Goal: Task Accomplishment & Management: Complete application form

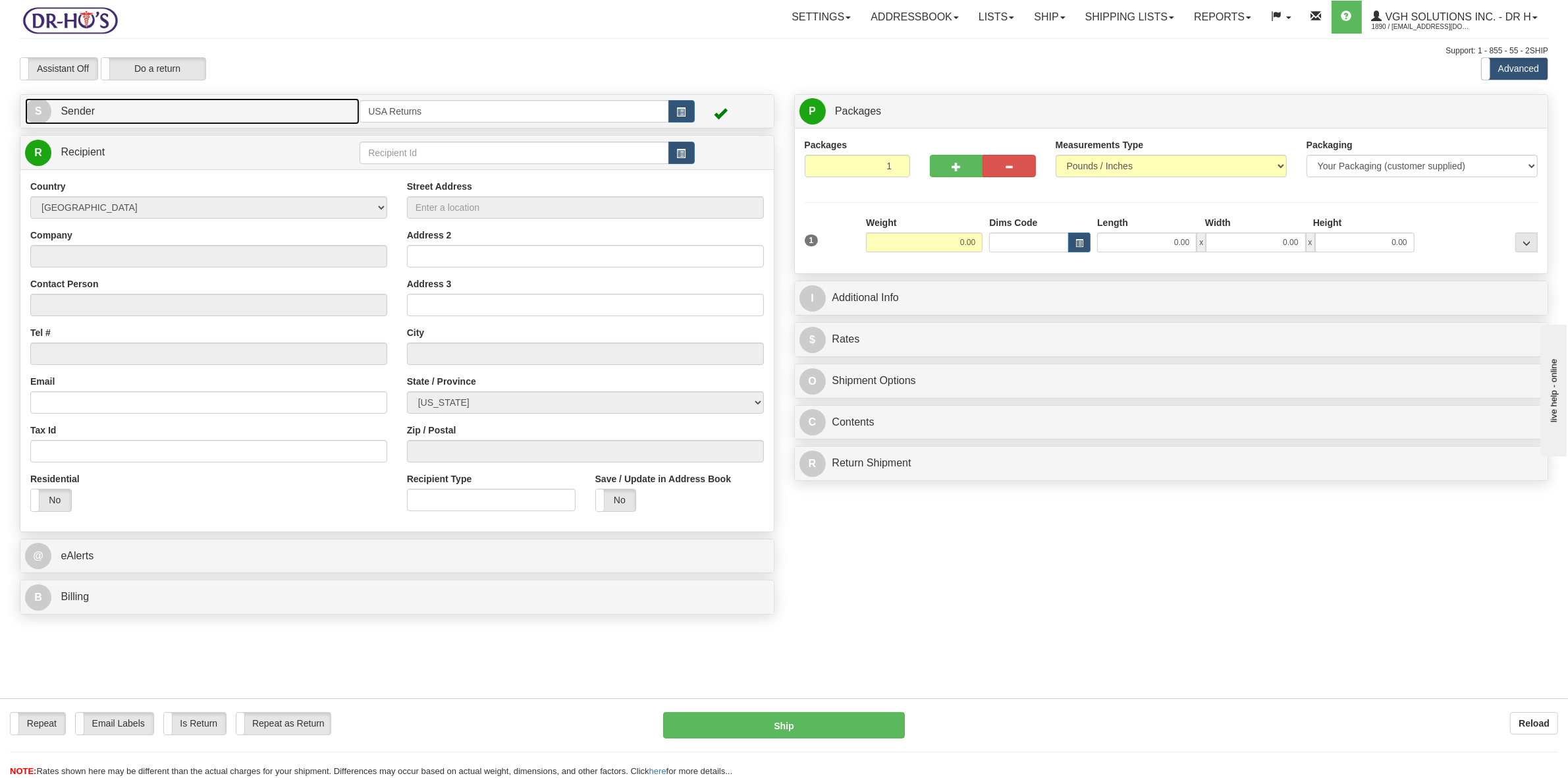
click at [164, 109] on link "S Sender" at bounding box center [192, 111] width 335 height 27
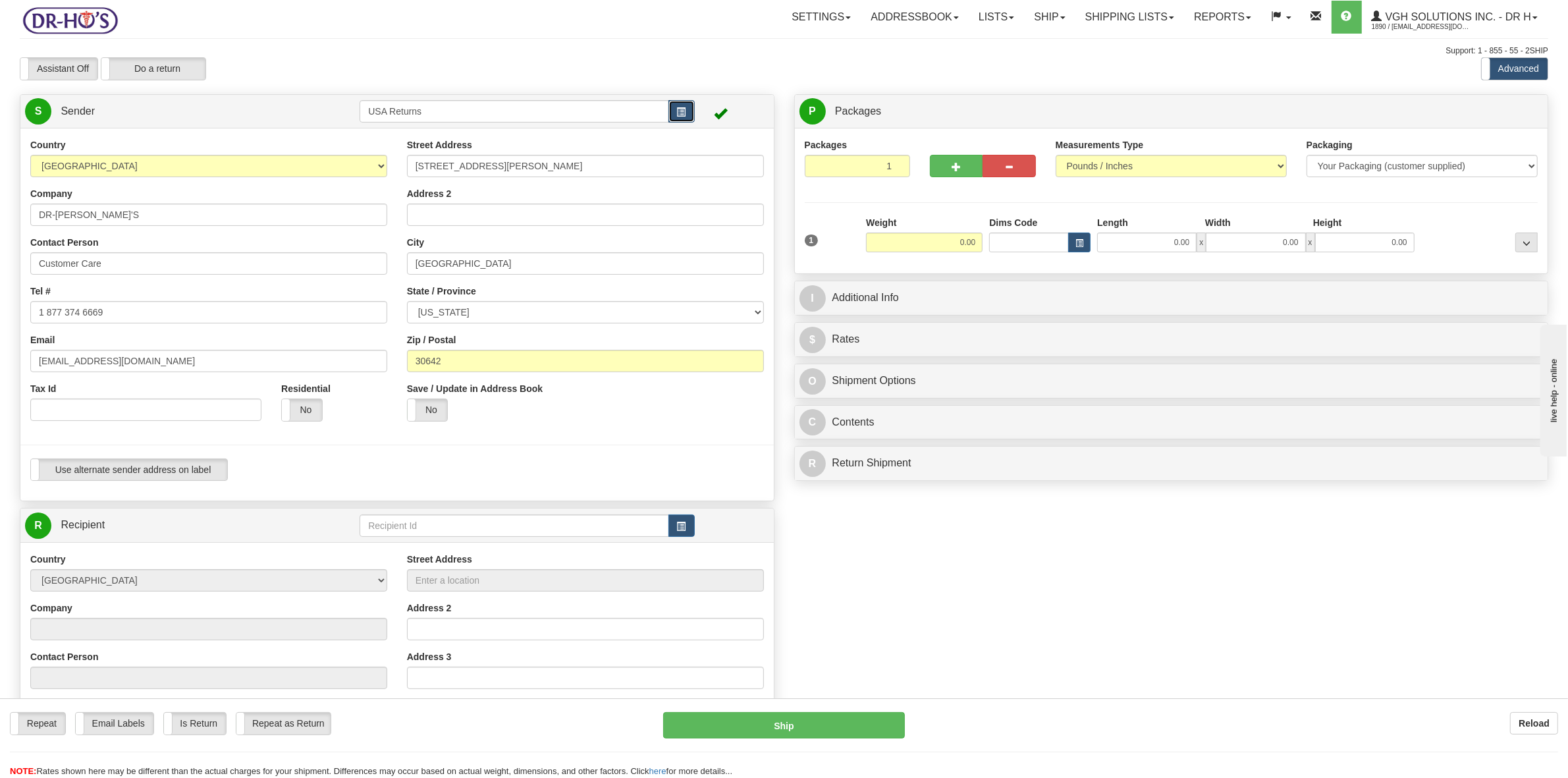
click at [678, 114] on span "button" at bounding box center [681, 112] width 9 height 9
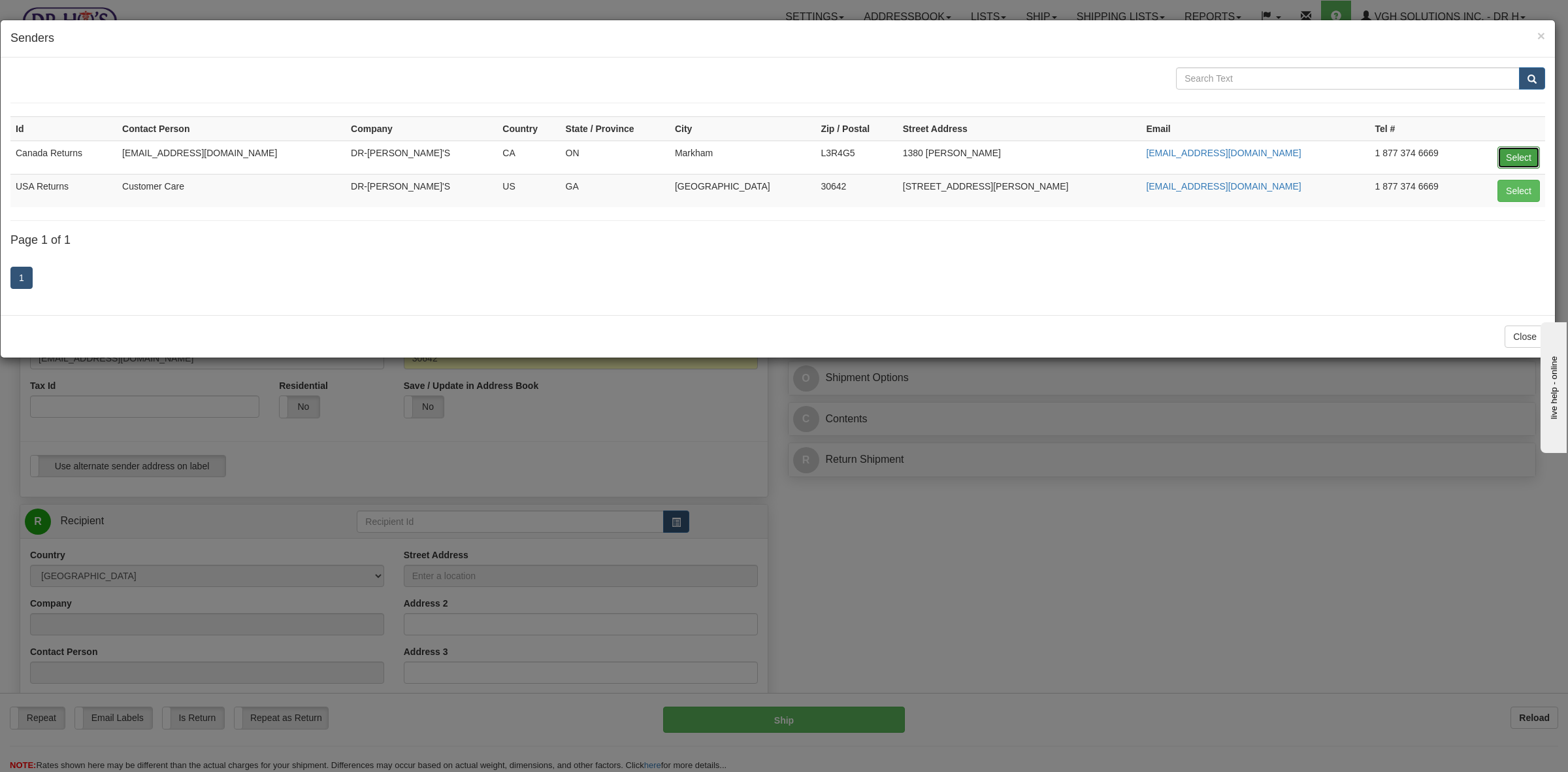
click at [1514, 154] on button "Select" at bounding box center [1518, 158] width 42 height 22
type input "Canada Returns"
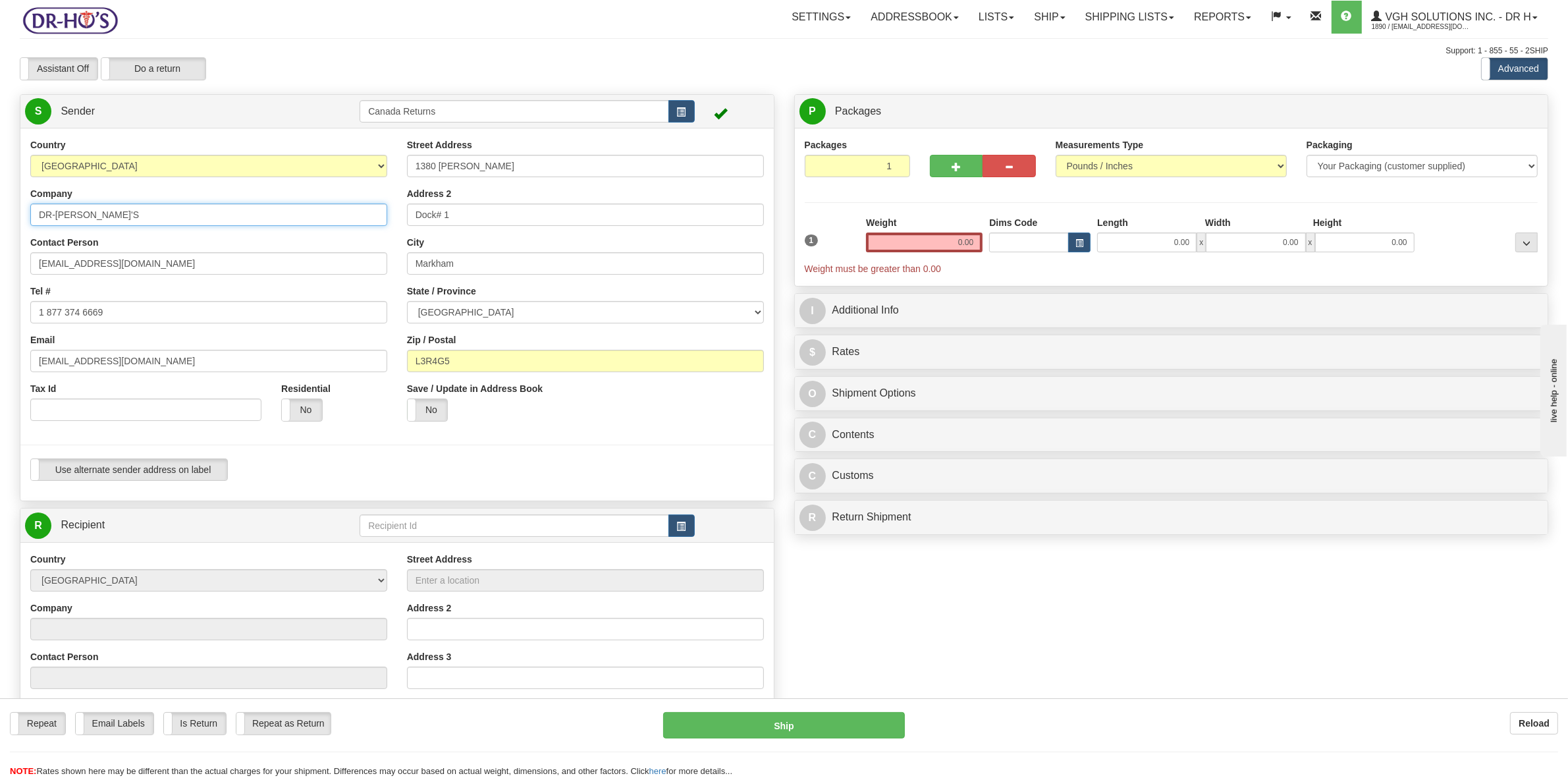
drag, startPoint x: 104, startPoint y: 211, endPoint x: 0, endPoint y: 218, distance: 104.2
click at [0, 219] on div "Toggle navigation Settings Shipping Preferences Fields Preferences New" at bounding box center [784, 530] width 1568 height 1061
drag, startPoint x: 143, startPoint y: 270, endPoint x: 8, endPoint y: 281, distance: 135.4
click at [10, 280] on div "Create a label for the return Create Pickup Without Label S Sender Canada Retur…" at bounding box center [397, 544] width 775 height 901
click at [0, 322] on div "Toggle navigation Settings Shipping Preferences Fields Preferences New" at bounding box center [784, 530] width 1568 height 1061
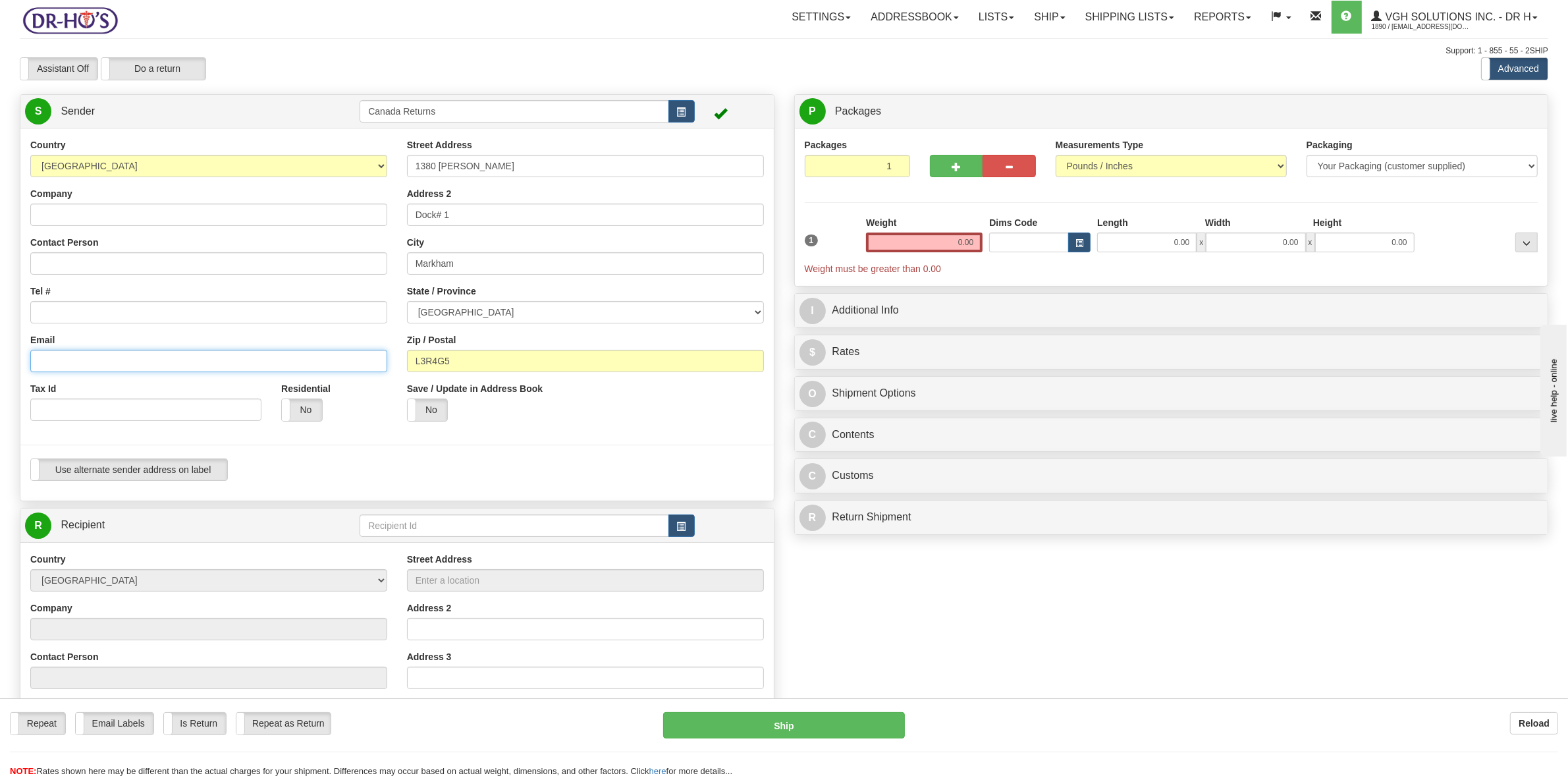
drag, startPoint x: 135, startPoint y: 360, endPoint x: 0, endPoint y: 360, distance: 135.0
click at [0, 360] on div "Toggle navigation Settings Shipping Preferences Fields Preferences New" at bounding box center [784, 530] width 1568 height 1061
drag, startPoint x: 422, startPoint y: 167, endPoint x: 368, endPoint y: 175, distance: 54.6
click at [368, 170] on div "Country [GEOGRAPHIC_DATA] [GEOGRAPHIC_DATA] [GEOGRAPHIC_DATA] [GEOGRAPHIC_DATA]…" at bounding box center [397, 314] width 753 height 352
drag, startPoint x: 466, startPoint y: 215, endPoint x: 369, endPoint y: 218, distance: 97.0
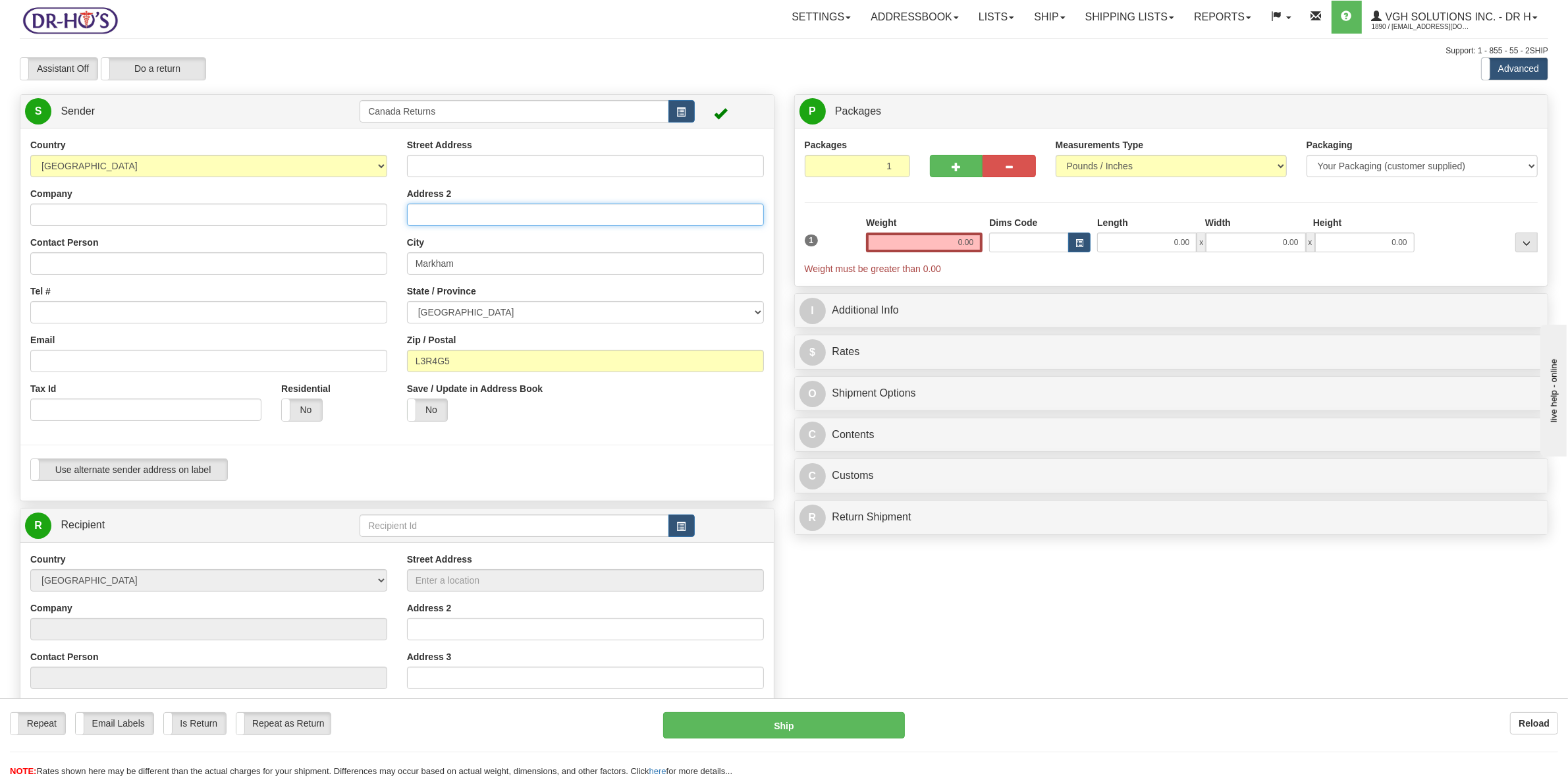
click at [370, 218] on div "Country [GEOGRAPHIC_DATA] [GEOGRAPHIC_DATA] [GEOGRAPHIC_DATA] [GEOGRAPHIC_DATA]…" at bounding box center [397, 314] width 753 height 352
drag, startPoint x: 466, startPoint y: 265, endPoint x: 341, endPoint y: 289, distance: 127.3
click at [343, 284] on div "Country [GEOGRAPHIC_DATA] [GEOGRAPHIC_DATA] [GEOGRAPHIC_DATA] [GEOGRAPHIC_DATA]…" at bounding box center [397, 314] width 753 height 352
drag, startPoint x: 472, startPoint y: 361, endPoint x: 278, endPoint y: 346, distance: 194.6
click at [311, 359] on div "Country [GEOGRAPHIC_DATA] [GEOGRAPHIC_DATA] [GEOGRAPHIC_DATA] [GEOGRAPHIC_DATA]…" at bounding box center [397, 314] width 753 height 352
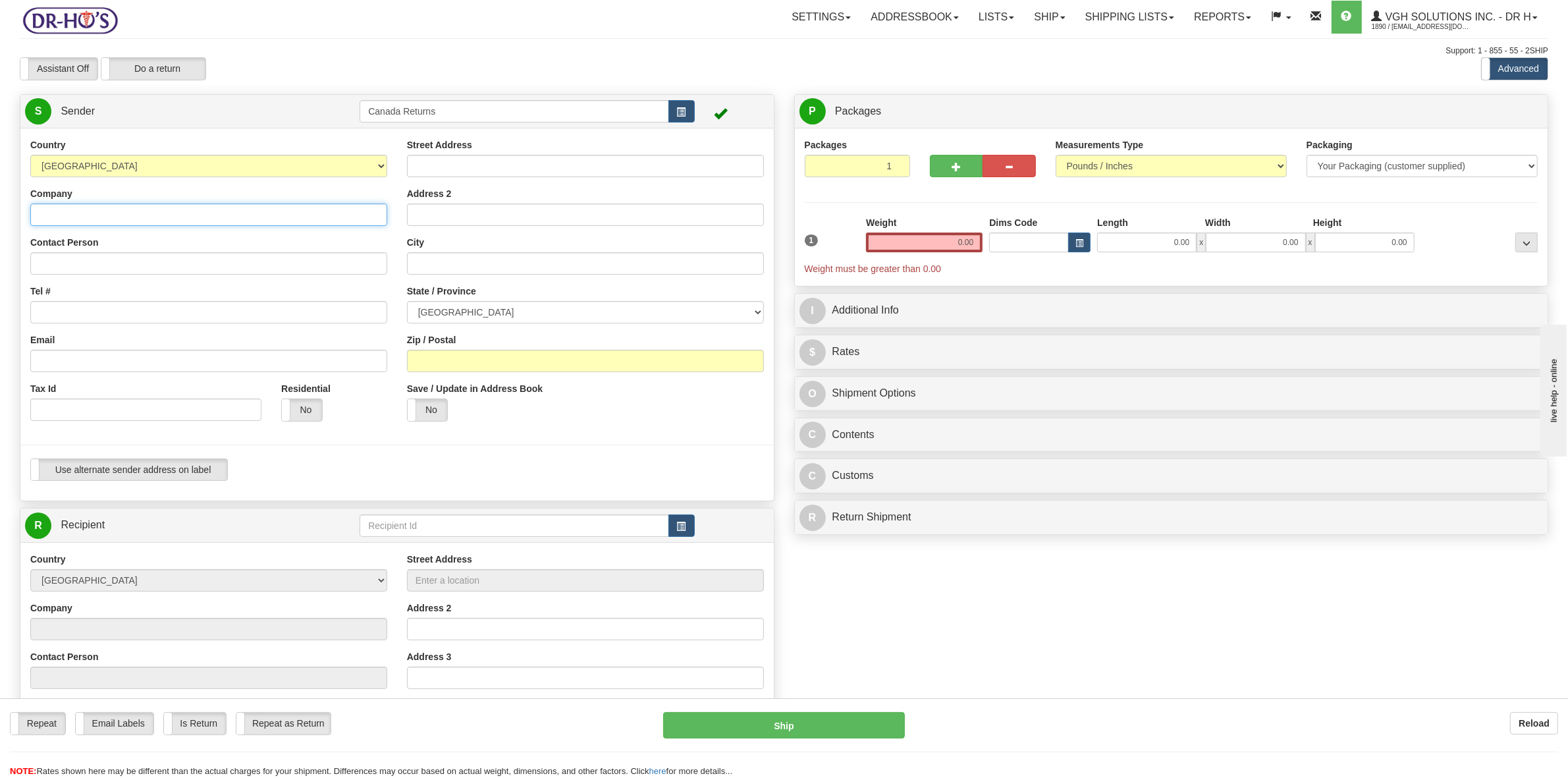
click at [73, 219] on input "Company" at bounding box center [209, 214] width 357 height 23
paste input "[PERSON_NAME]"
type input "[PERSON_NAME]"
click at [113, 270] on input "Contact Person" at bounding box center [209, 264] width 357 height 23
paste input "[PERSON_NAME]"
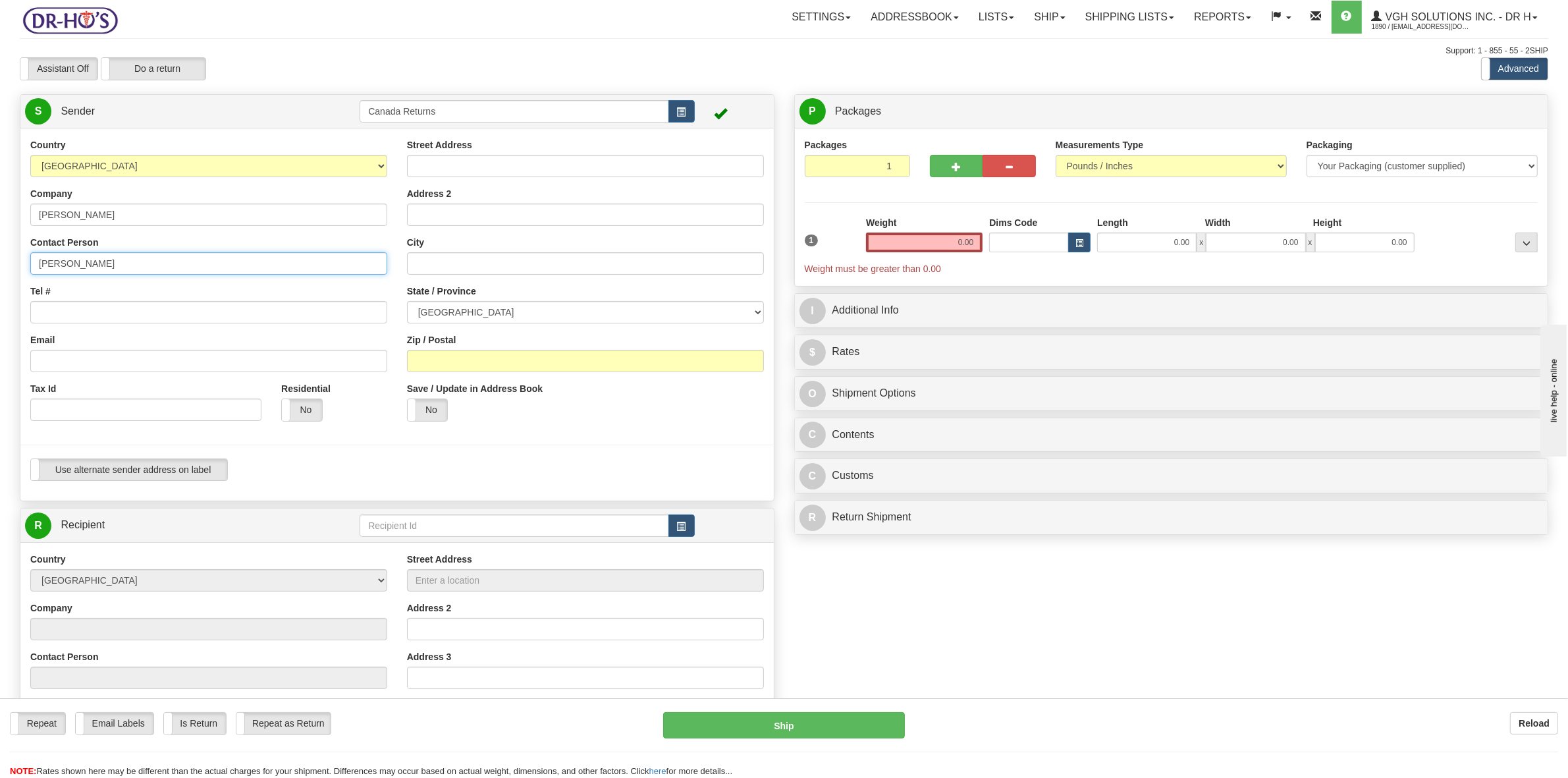
type input "[PERSON_NAME]"
drag, startPoint x: 99, startPoint y: 318, endPoint x: 192, endPoint y: 264, distance: 107.5
click at [106, 316] on input "Tel #" at bounding box center [209, 312] width 357 height 23
paste input "7804586319"
type input "7804586319"
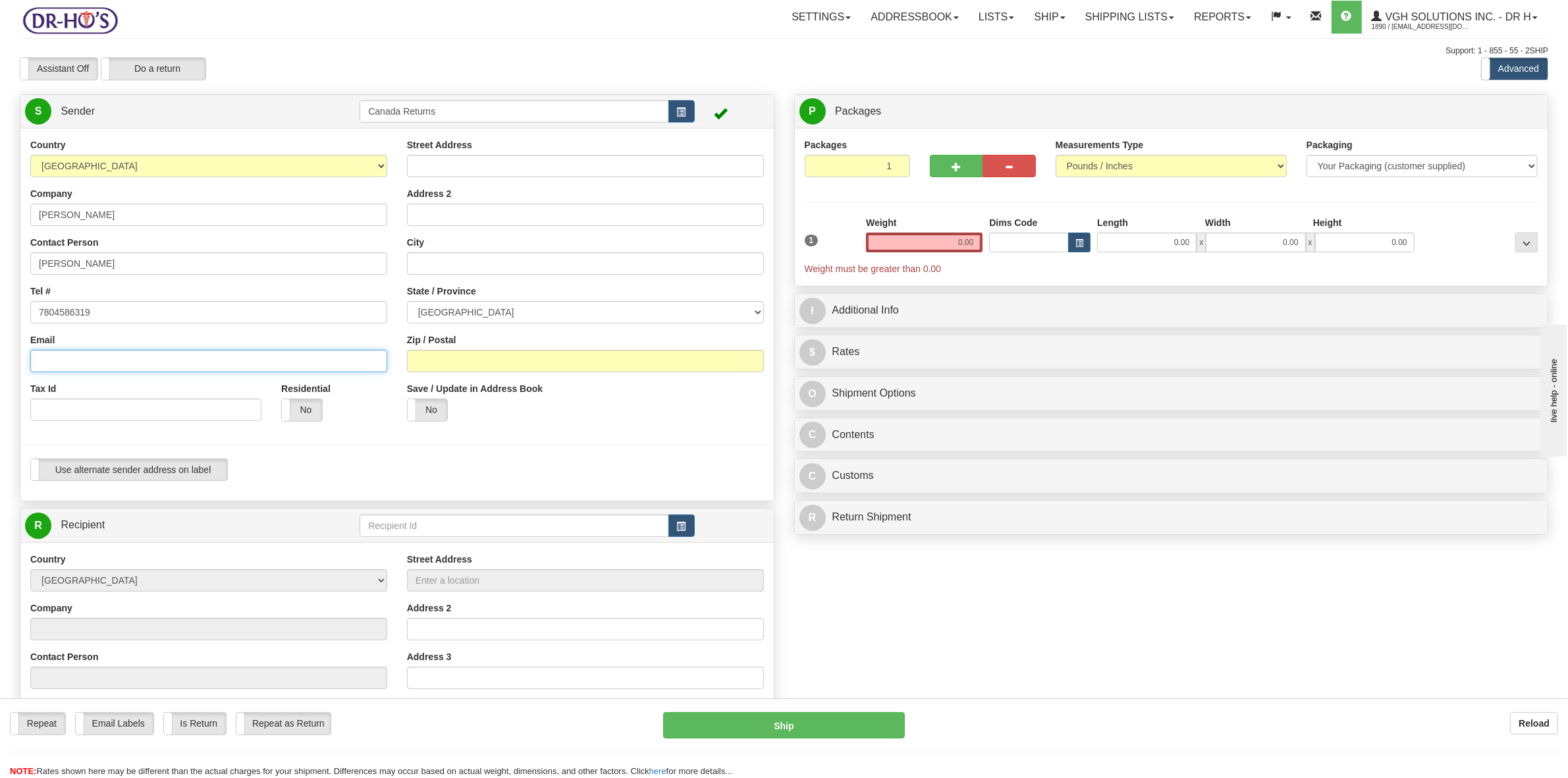
click at [153, 351] on input "Email" at bounding box center [209, 361] width 357 height 23
paste input "[EMAIL_ADDRESS][PERSON_NAME][DOMAIN_NAME]"
type input "[EMAIL_ADDRESS][PERSON_NAME][DOMAIN_NAME]"
click at [494, 173] on input "Street Address" at bounding box center [585, 166] width 357 height 23
paste input "12 [PERSON_NAME]"
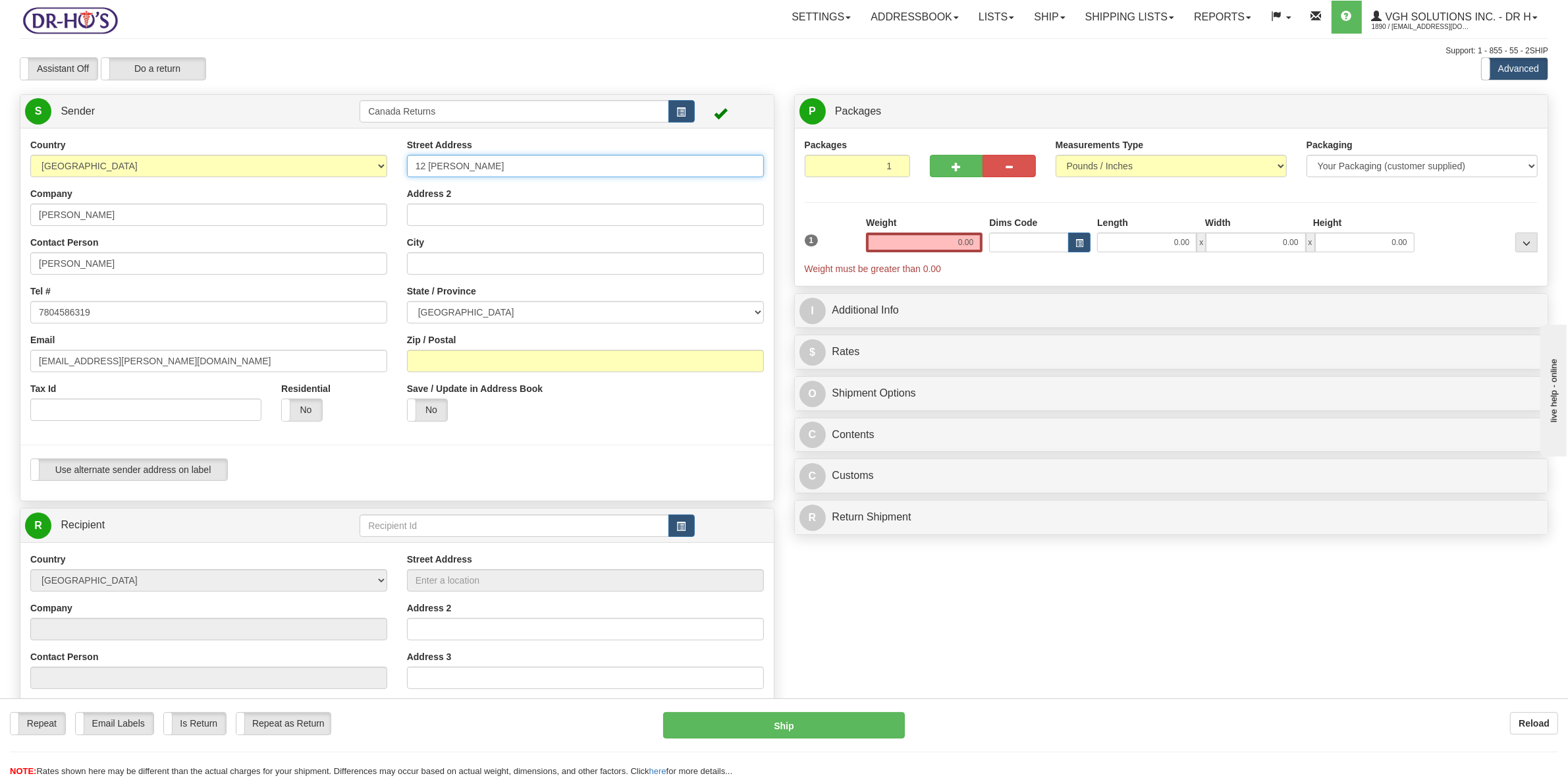
type input "12 [PERSON_NAME]"
drag, startPoint x: 433, startPoint y: 258, endPoint x: 442, endPoint y: 258, distance: 9.0
click at [438, 259] on input "City" at bounding box center [585, 264] width 357 height 23
paste input "ST. [PERSON_NAME]"
type input "ST. [PERSON_NAME]"
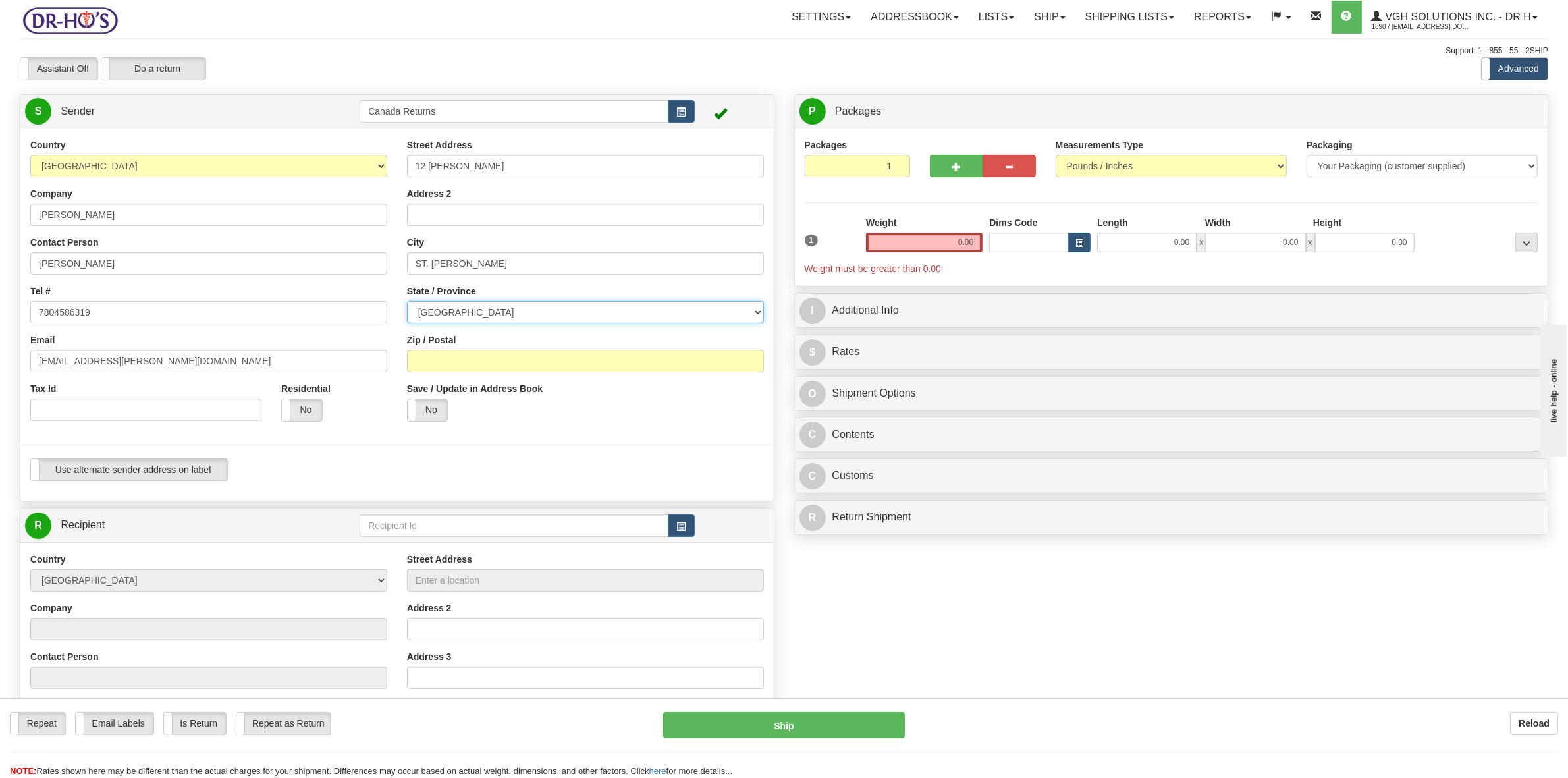
click at [489, 311] on select "[GEOGRAPHIC_DATA] [GEOGRAPHIC_DATA] [GEOGRAPHIC_DATA] [GEOGRAPHIC_DATA] [GEOGRA…" at bounding box center [585, 312] width 357 height 23
select select "AB"
click at [407, 302] on select "[GEOGRAPHIC_DATA] [GEOGRAPHIC_DATA] [GEOGRAPHIC_DATA] [GEOGRAPHIC_DATA] [GEOGRA…" at bounding box center [585, 312] width 357 height 23
drag, startPoint x: 468, startPoint y: 362, endPoint x: 493, endPoint y: 343, distance: 31.4
click at [468, 362] on input "Zip / Postal" at bounding box center [585, 361] width 357 height 23
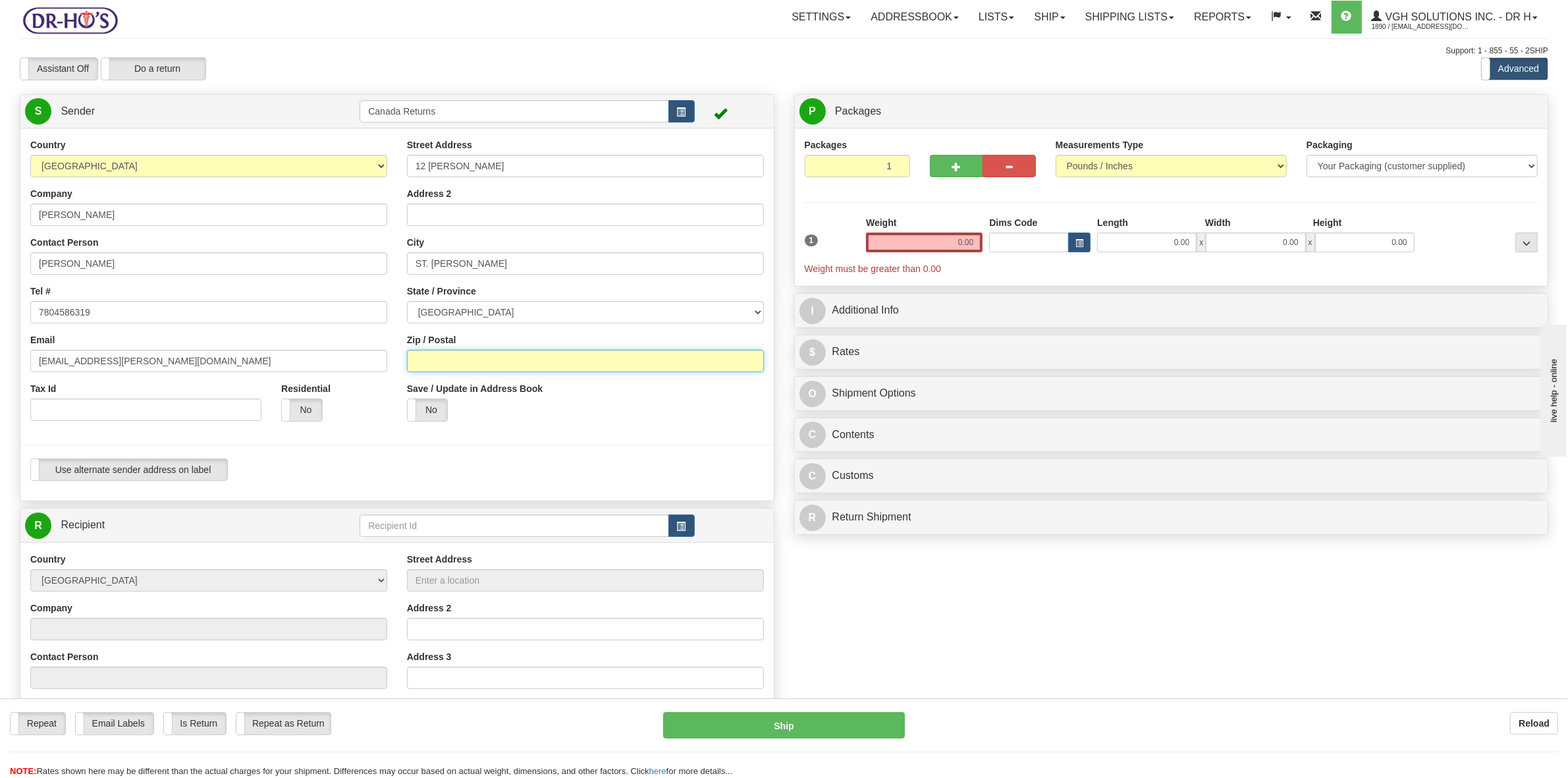
paste input "T8N 6L3"
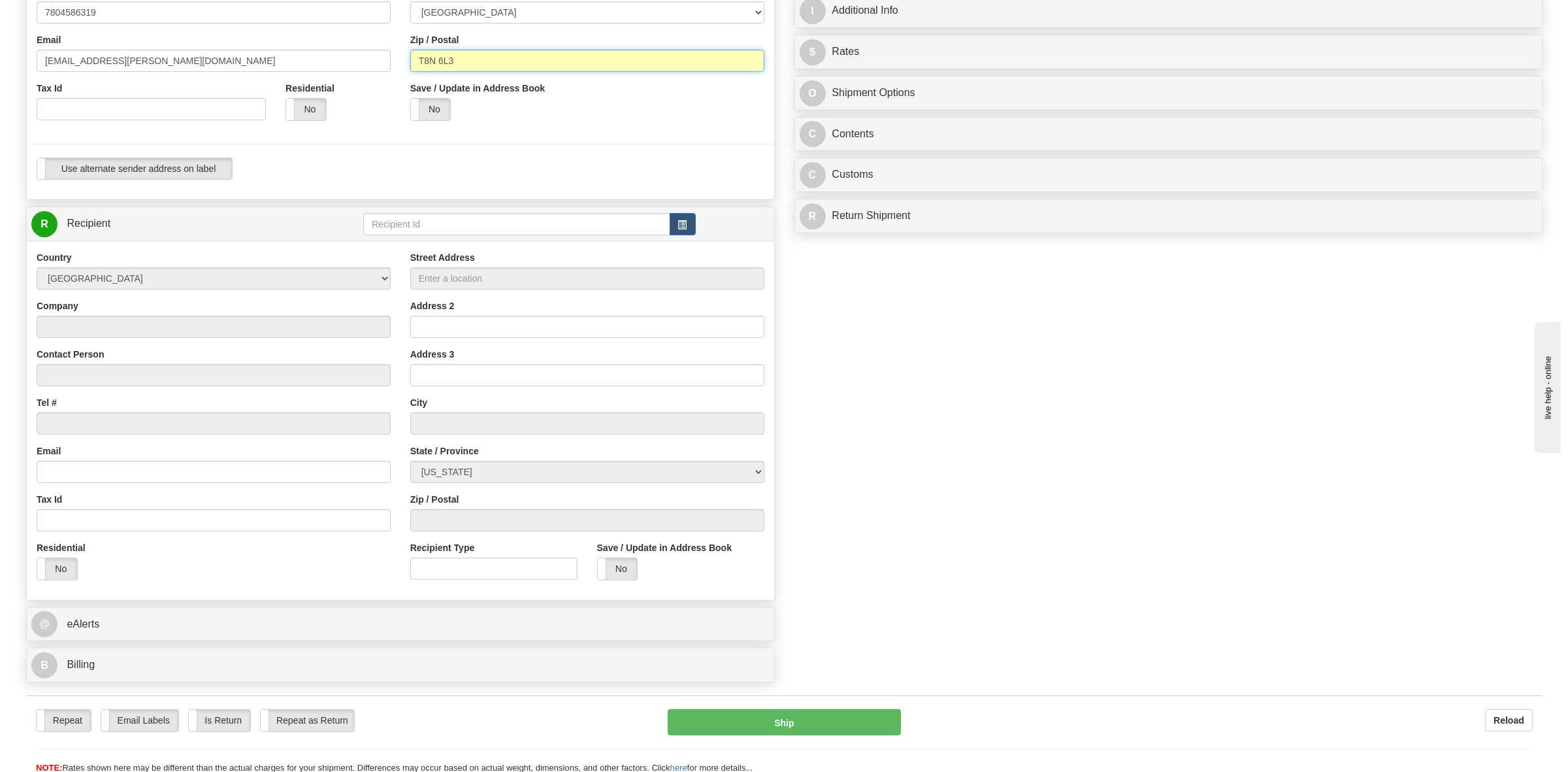
scroll to position [326, 0]
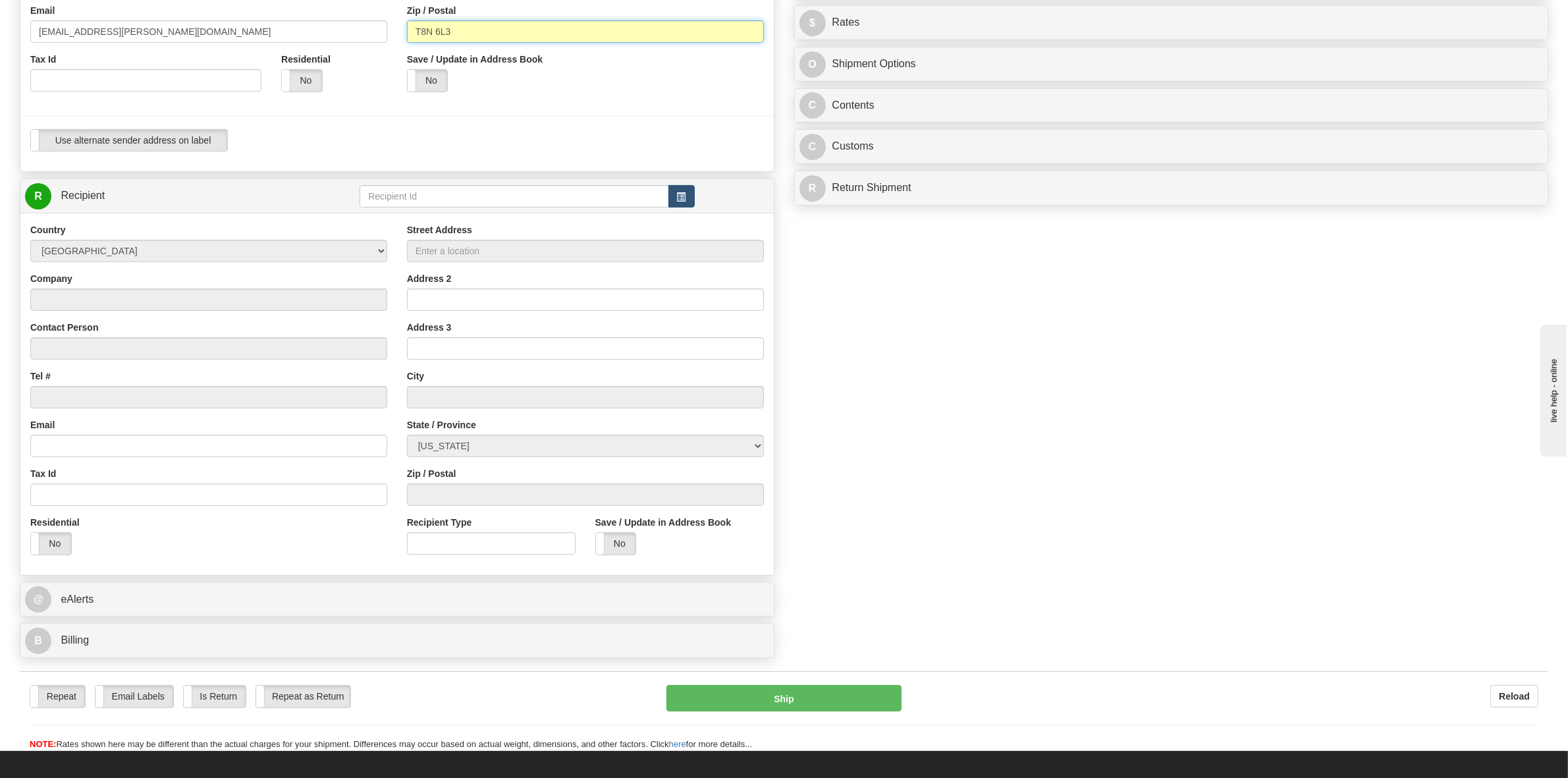
type input "T8N 6L3"
click at [686, 194] on button "button" at bounding box center [681, 197] width 27 height 23
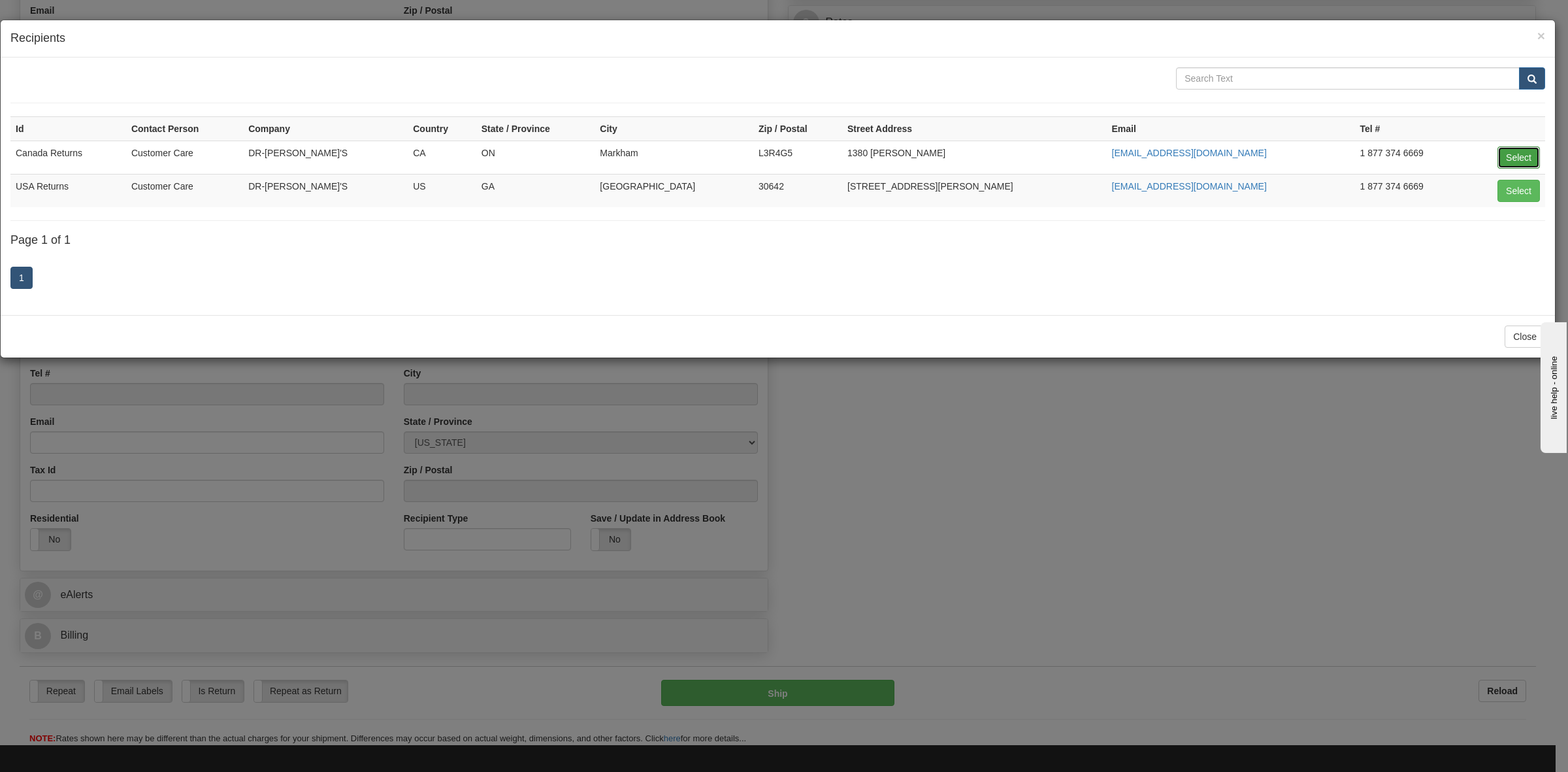
click at [1510, 160] on button "Select" at bounding box center [1518, 158] width 42 height 22
type input "Canada Returns"
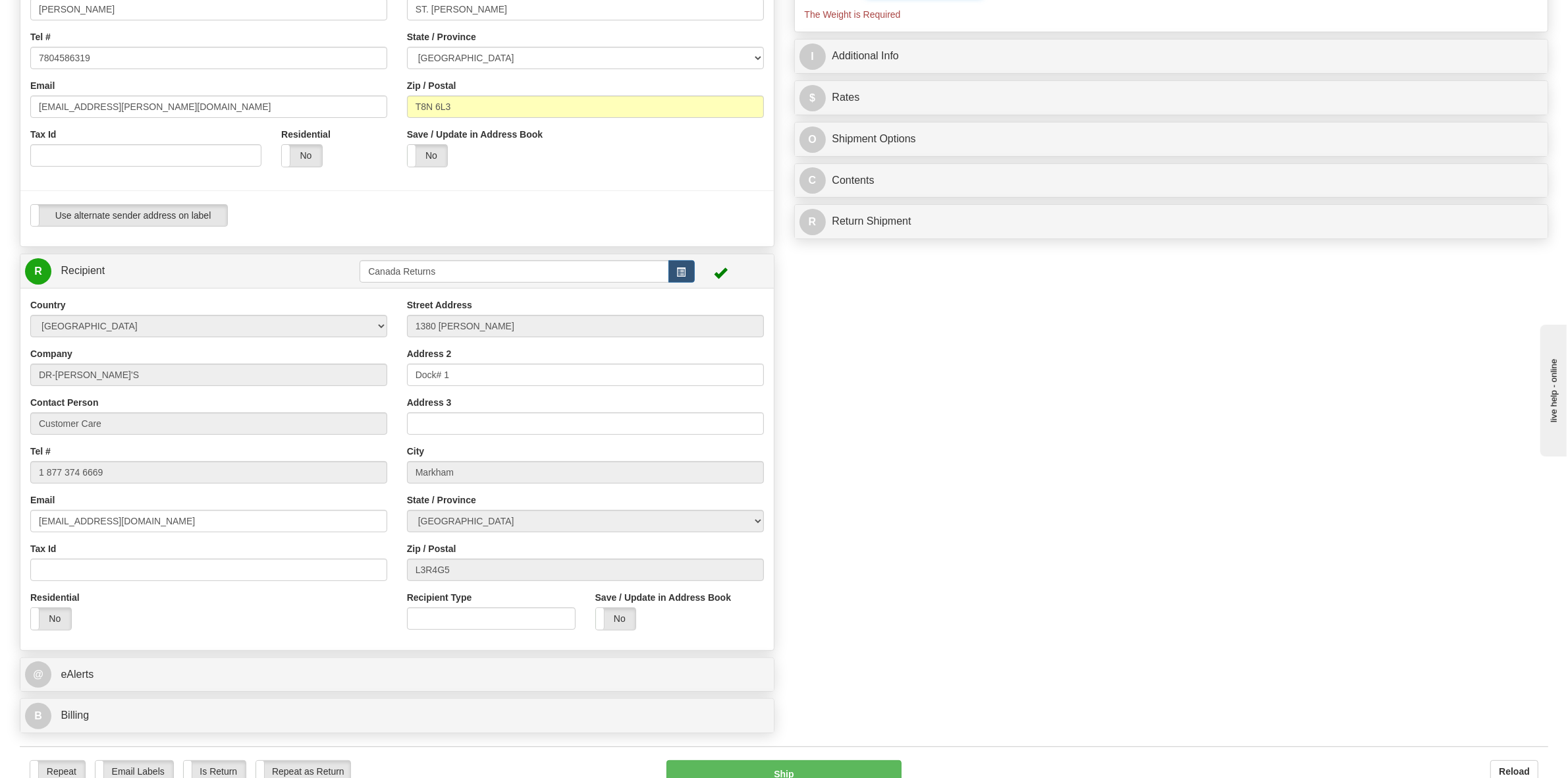
scroll to position [0, 0]
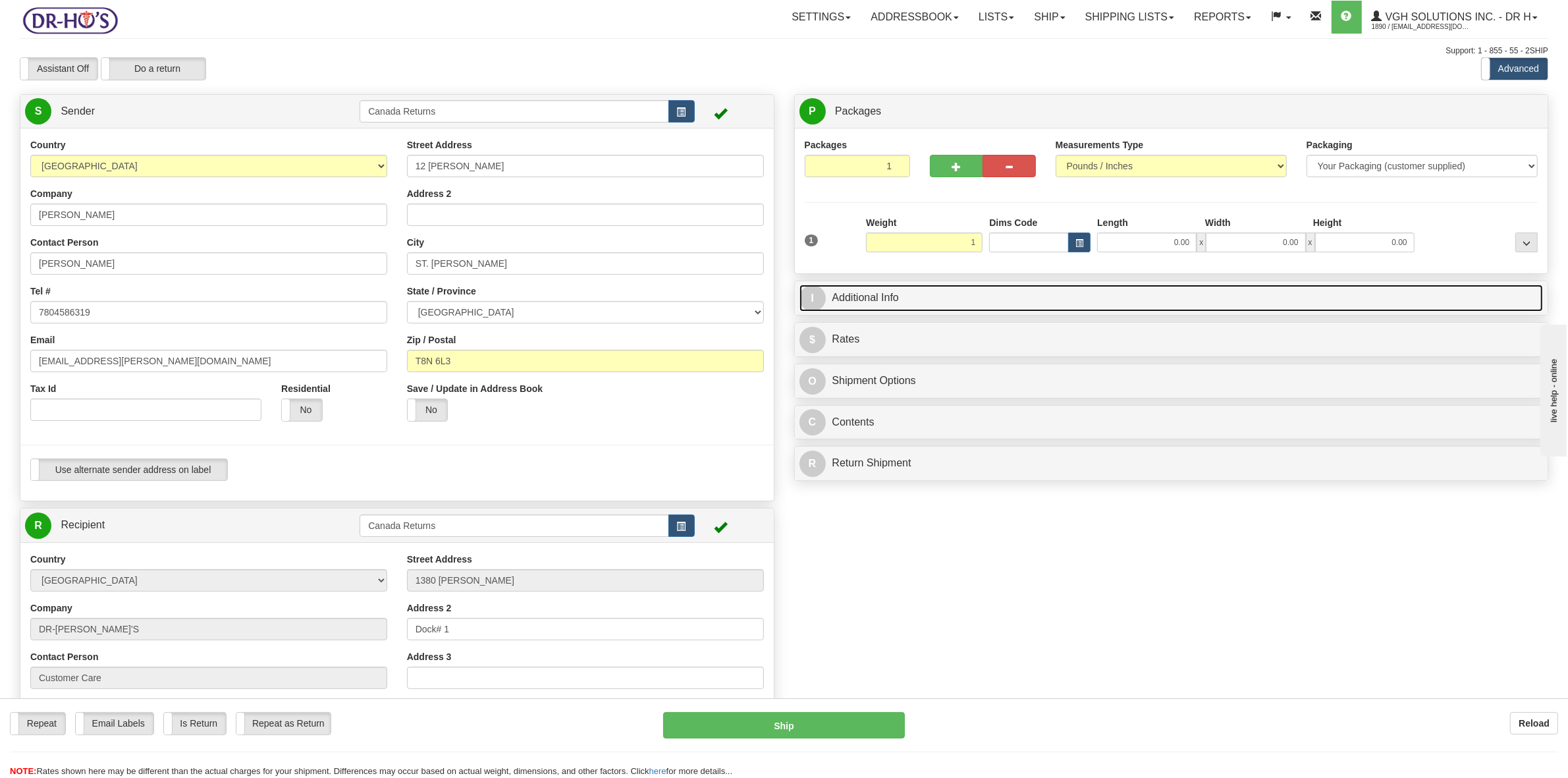
type input "1.00"
click at [871, 306] on link "I Additional Info" at bounding box center [1171, 297] width 744 height 27
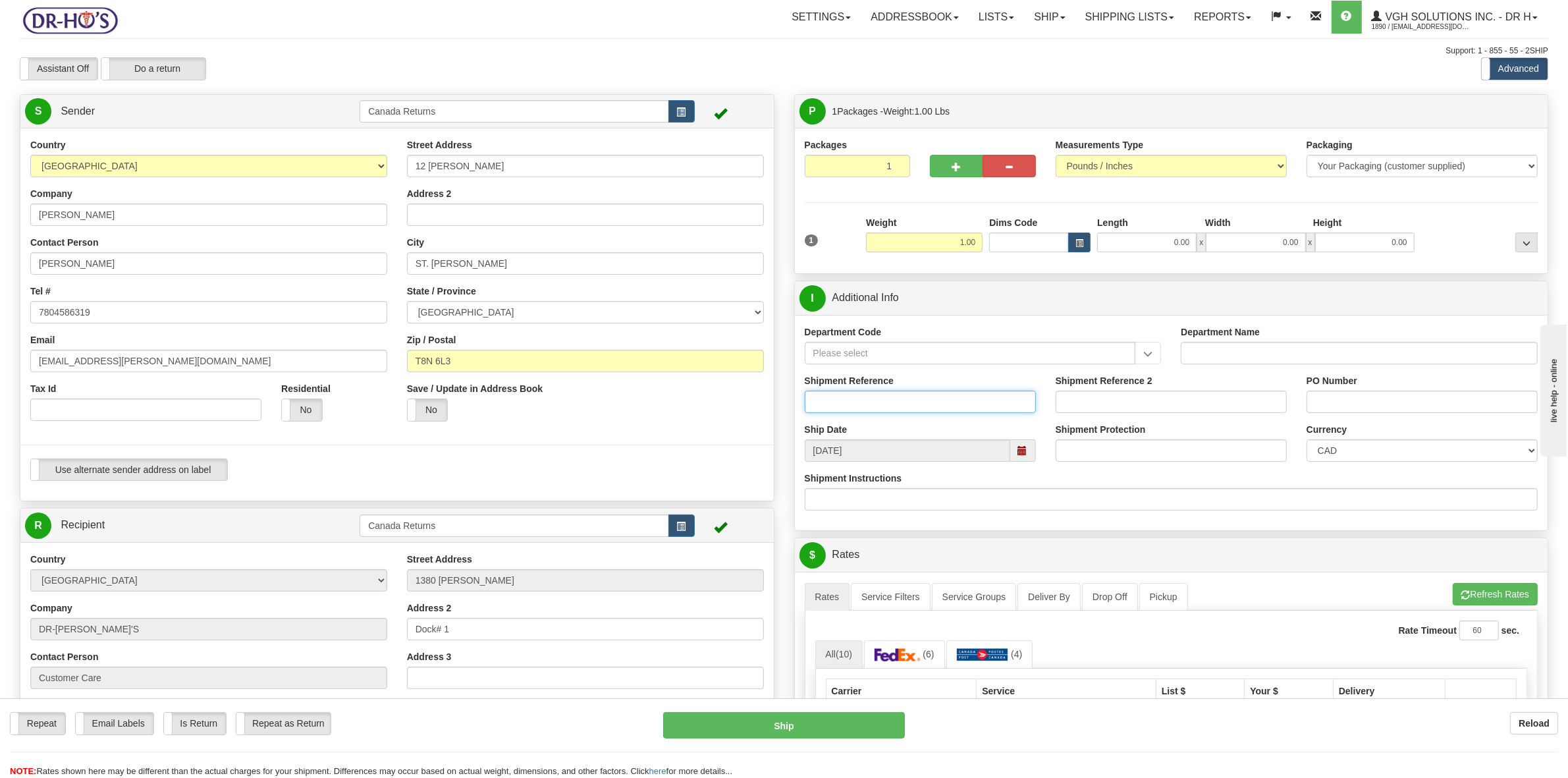
click at [932, 407] on input "Shipment Reference" at bounding box center [920, 401] width 231 height 23
paste input "1203508"
type input "1203508"
click at [1021, 451] on span at bounding box center [1022, 450] width 9 height 9
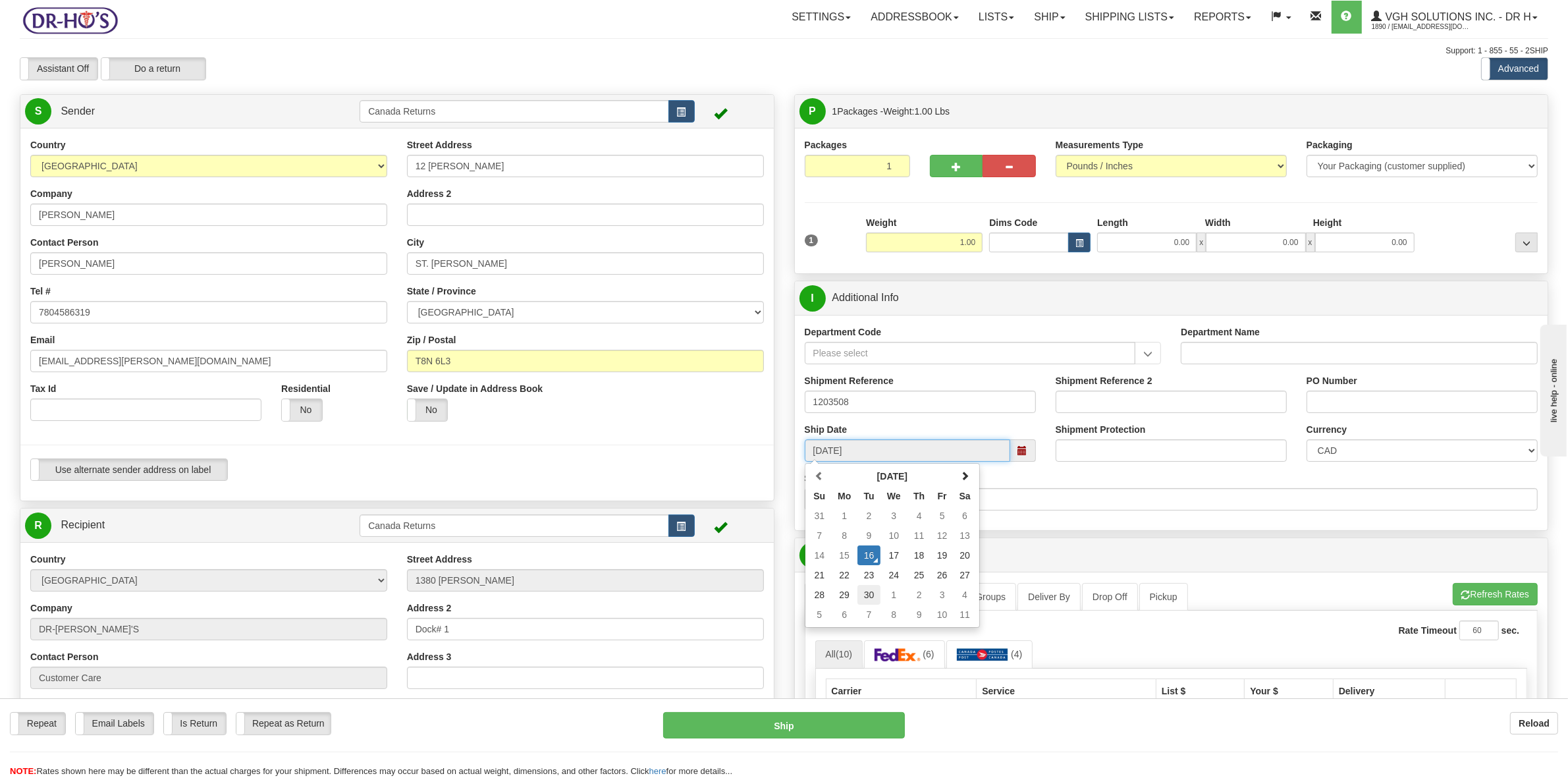
click at [868, 599] on td "30" at bounding box center [868, 594] width 23 height 20
type input "[DATE]"
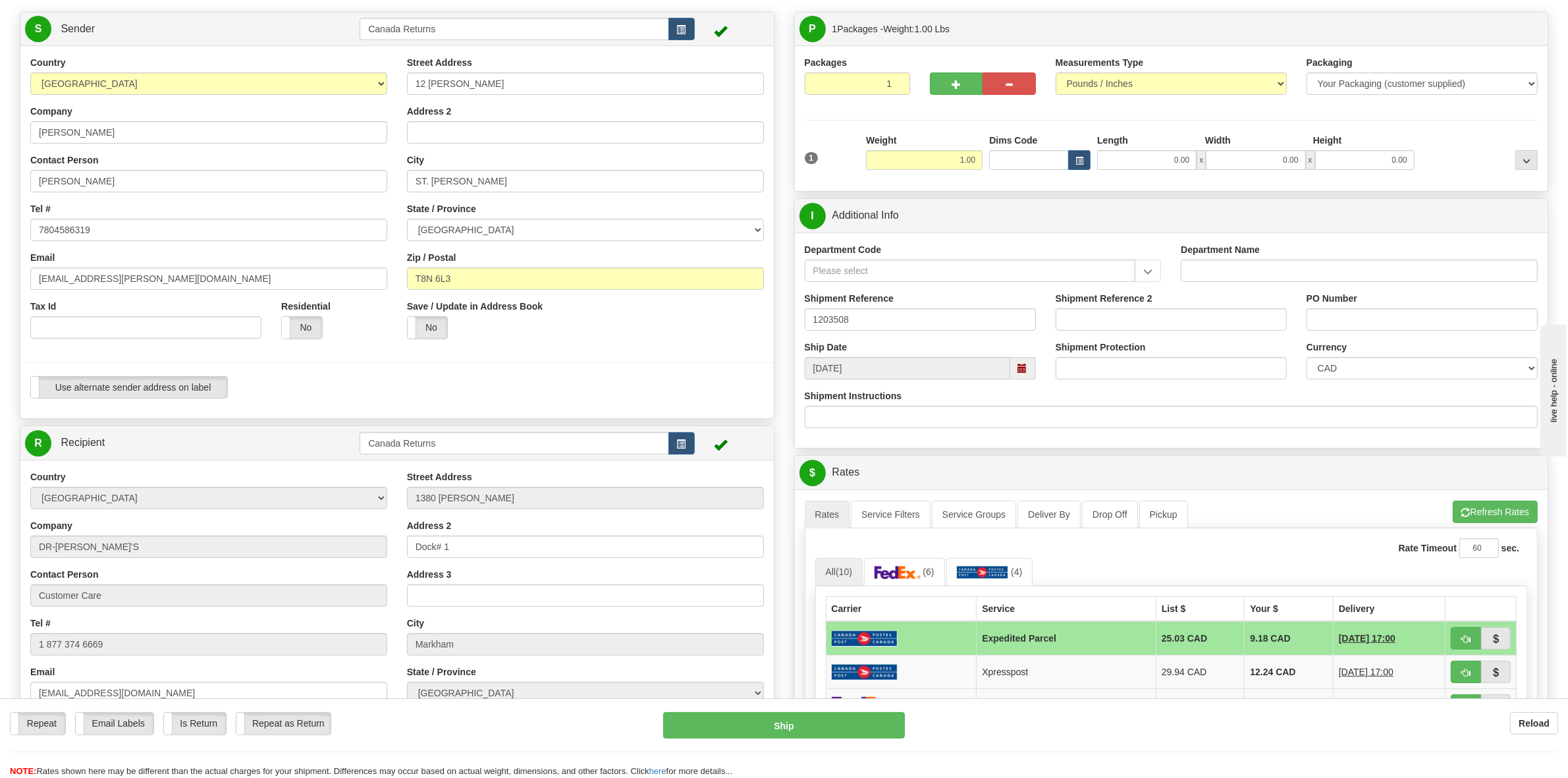
click at [1018, 372] on span at bounding box center [1022, 368] width 9 height 9
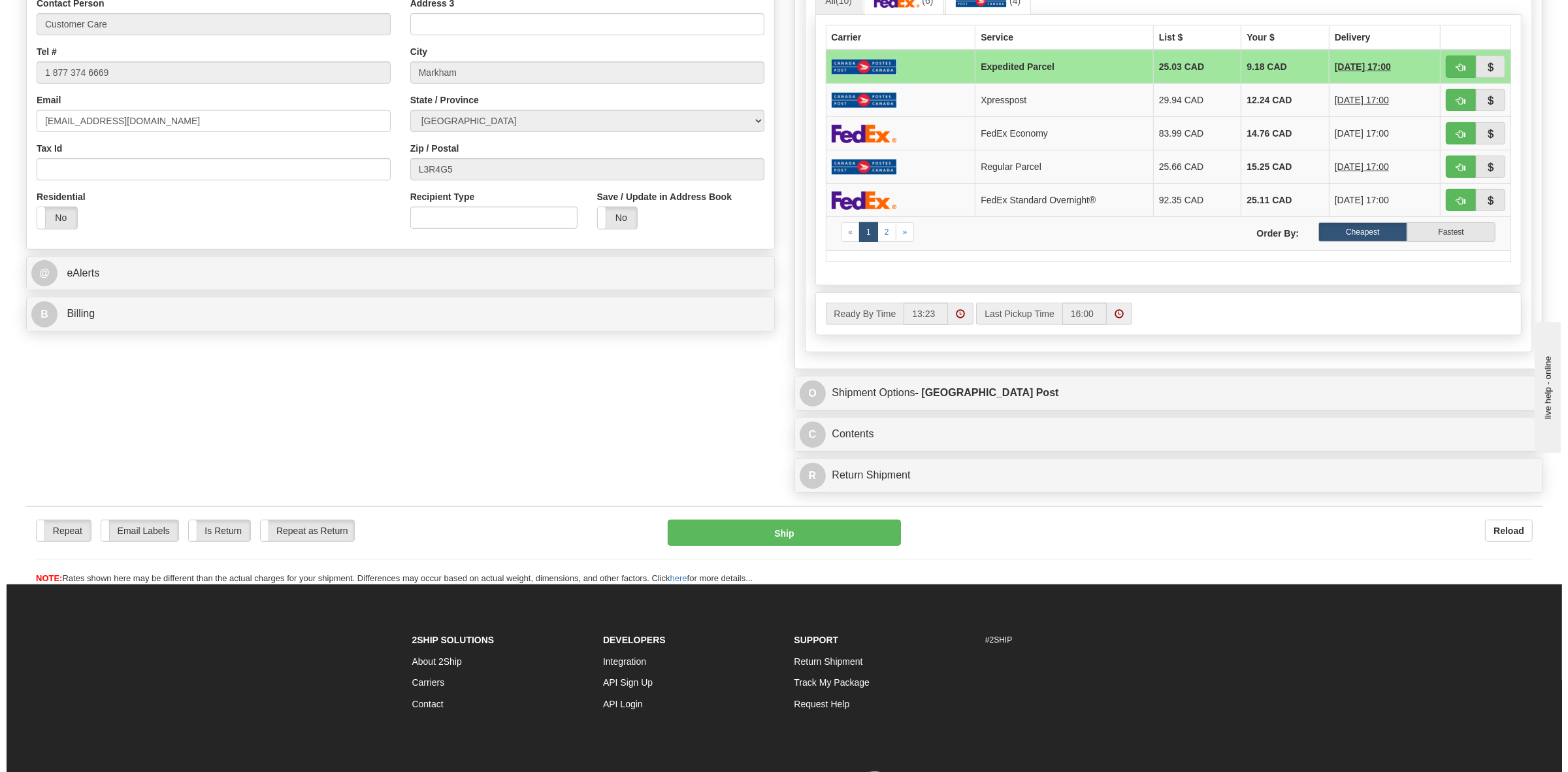
scroll to position [654, 0]
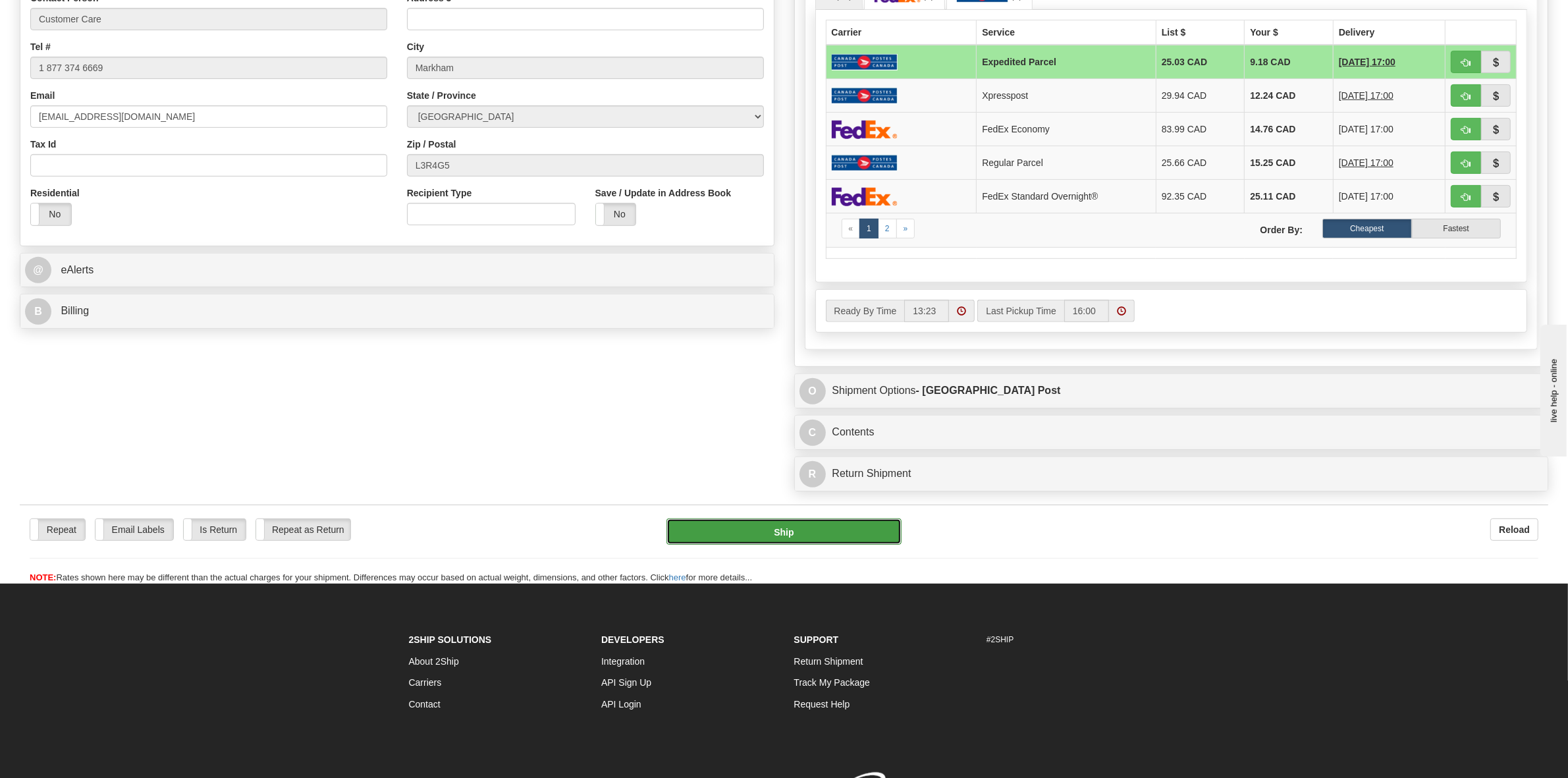
click at [774, 535] on button "Ship" at bounding box center [784, 531] width 235 height 27
type input "DOM.EP"
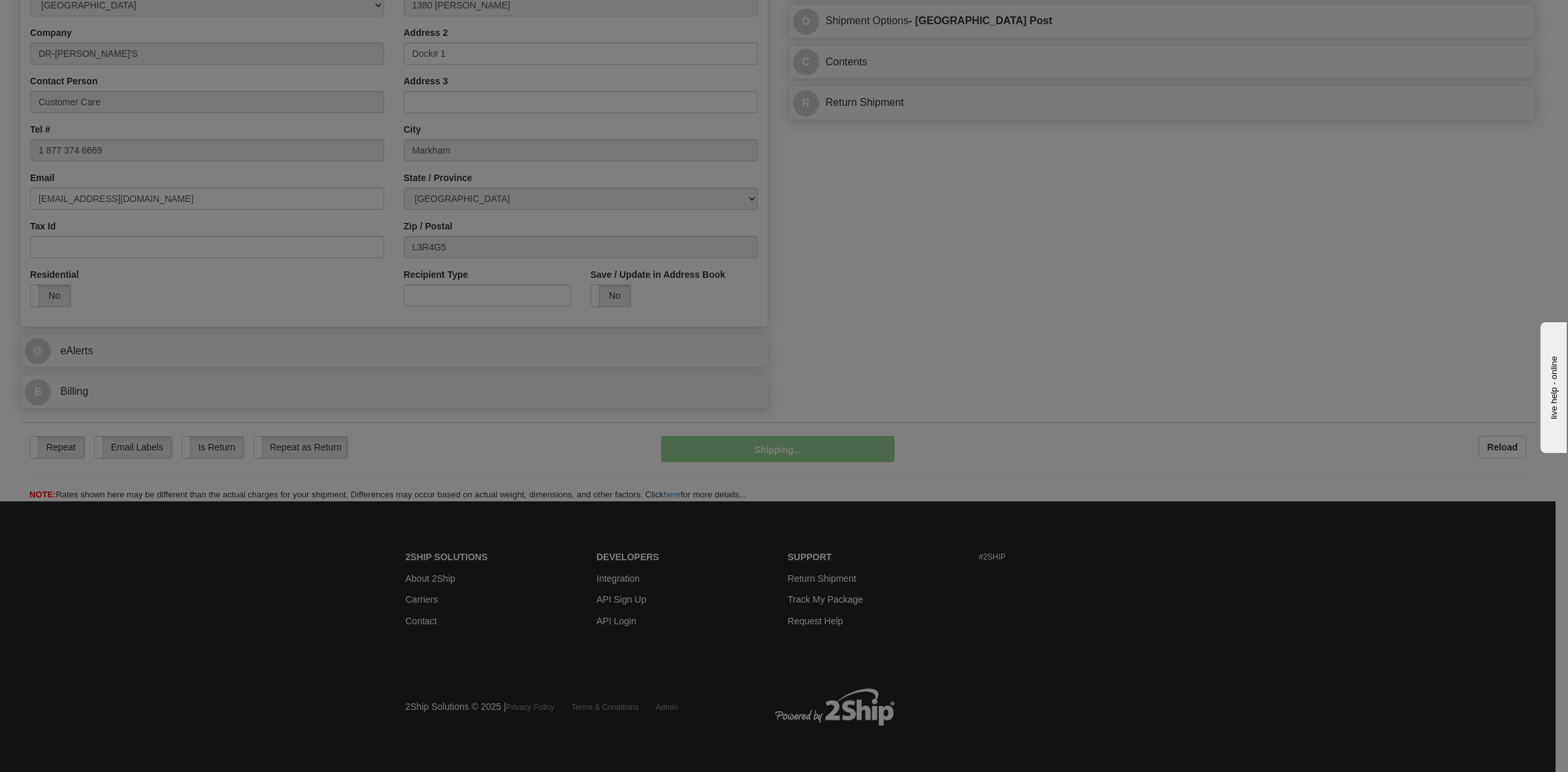
scroll to position [573, 0]
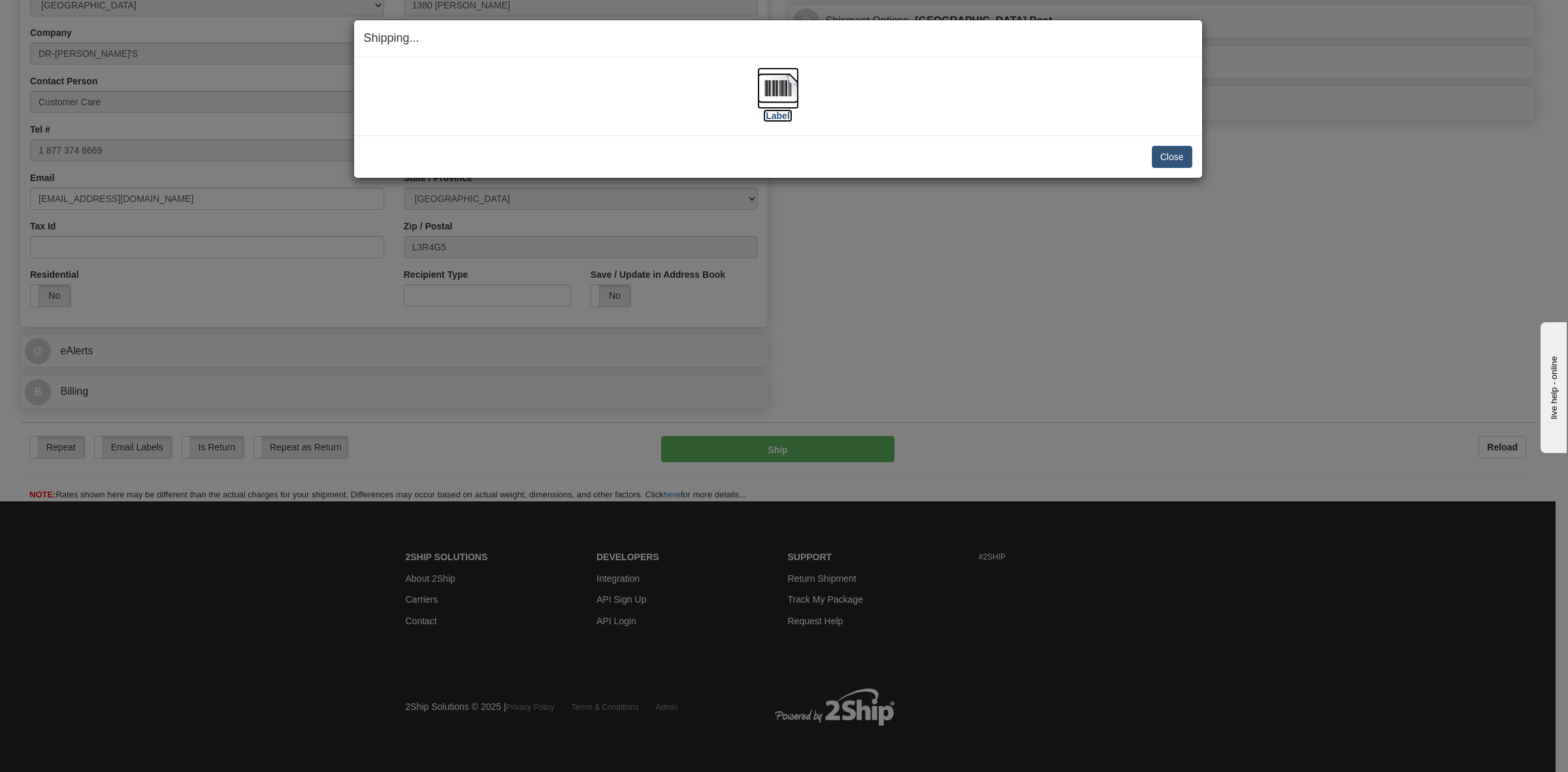
click at [770, 118] on label "[Label]" at bounding box center [778, 115] width 30 height 13
